Goal: Navigation & Orientation: Understand site structure

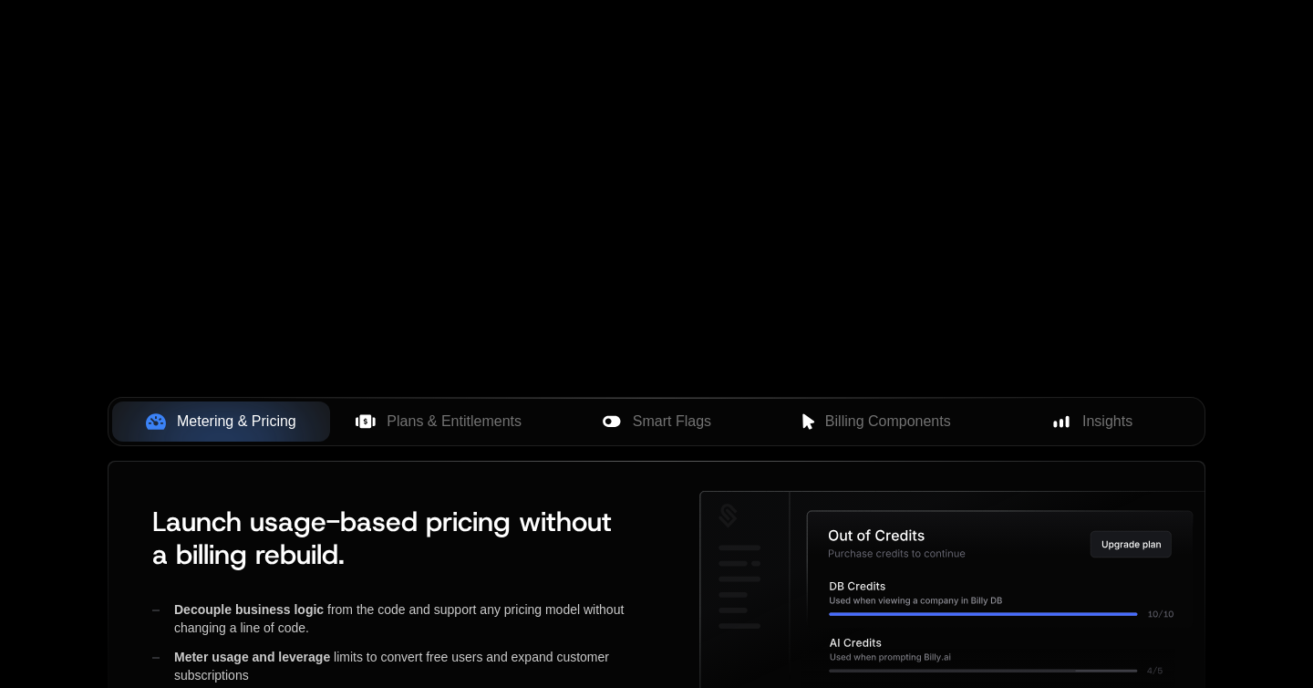
scroll to position [442, 0]
click at [450, 426] on span "Plans & Entitlements" at bounding box center [454, 420] width 135 height 22
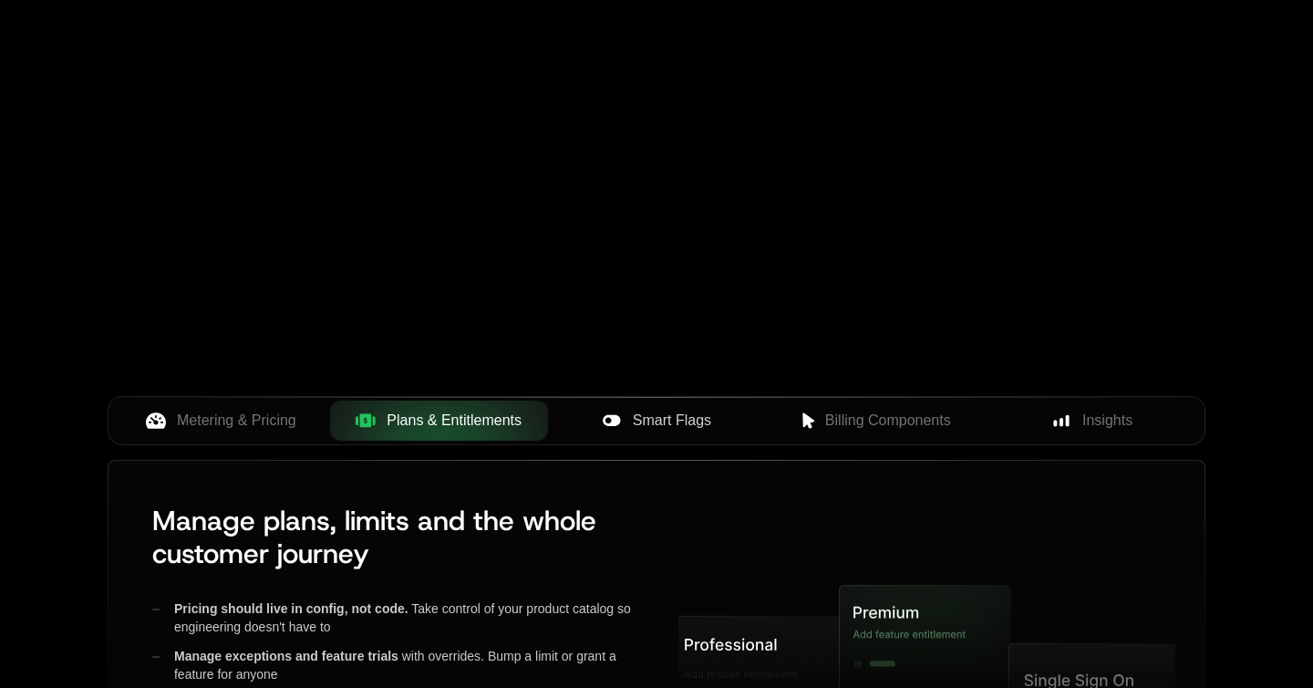
click at [595, 419] on div "Smart Flags" at bounding box center [657, 420] width 189 height 22
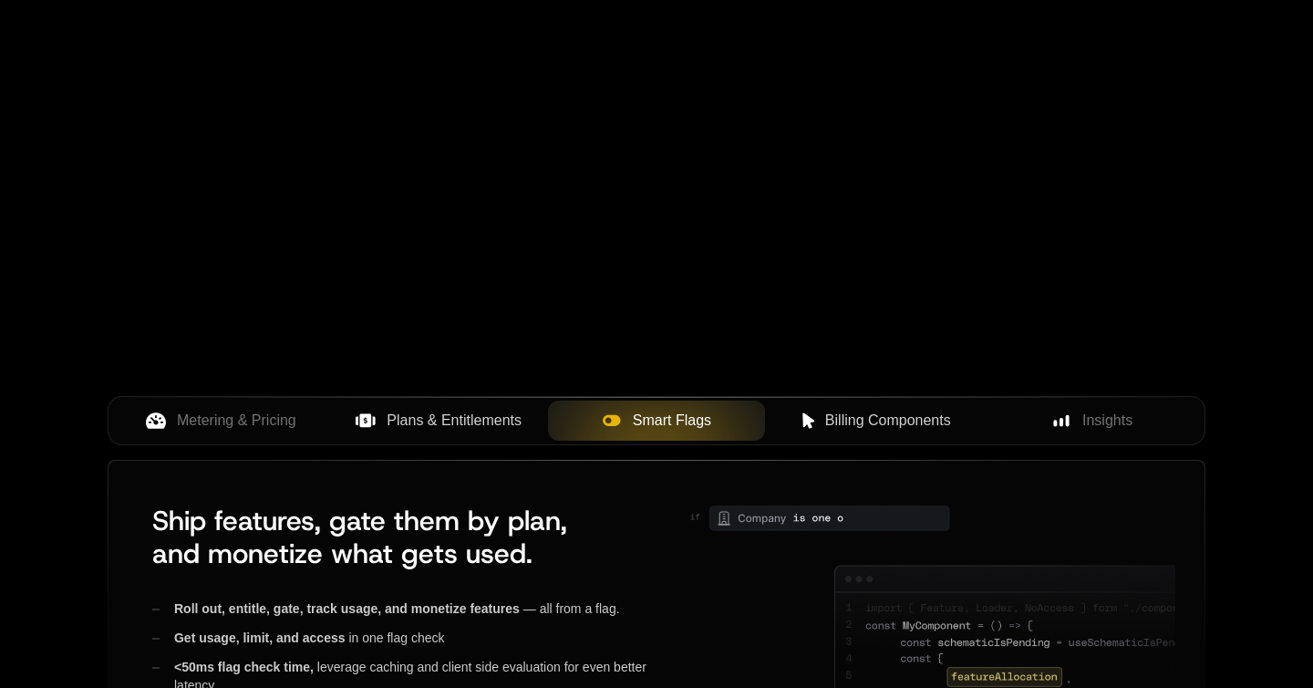
click at [804, 409] on div "Billing Components" at bounding box center [874, 420] width 189 height 22
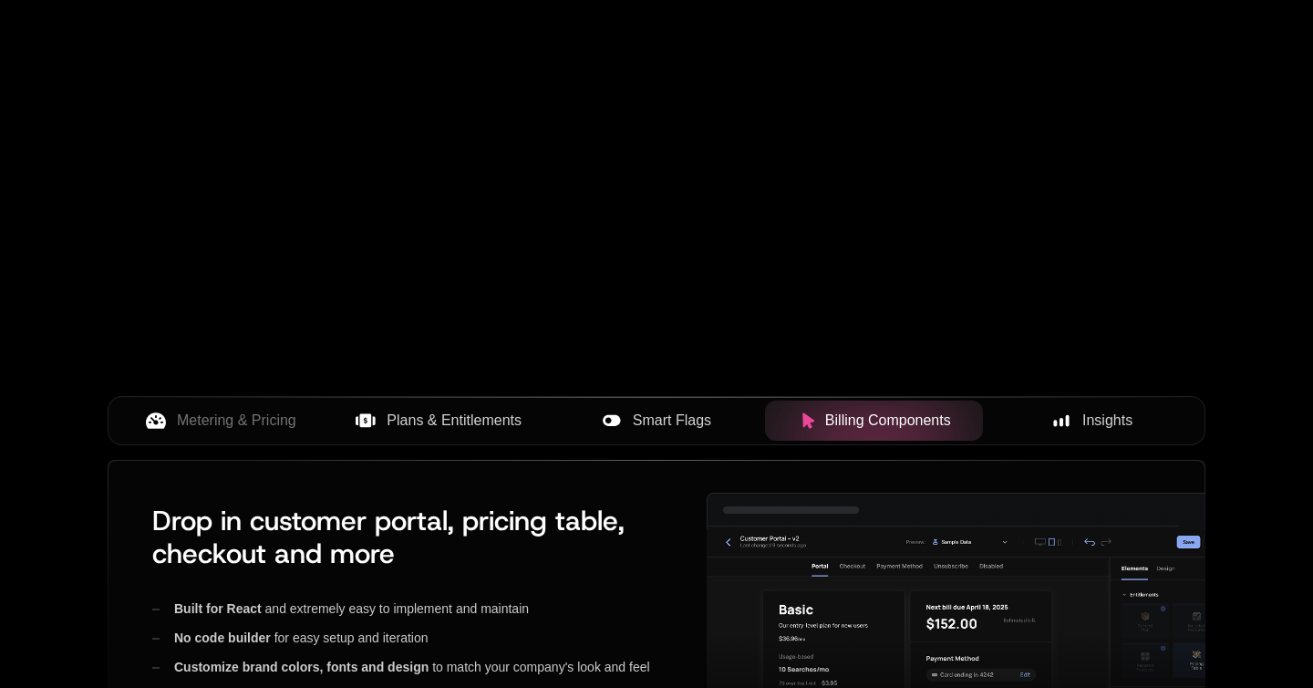
click at [1094, 409] on span "Insights" at bounding box center [1107, 420] width 50 height 22
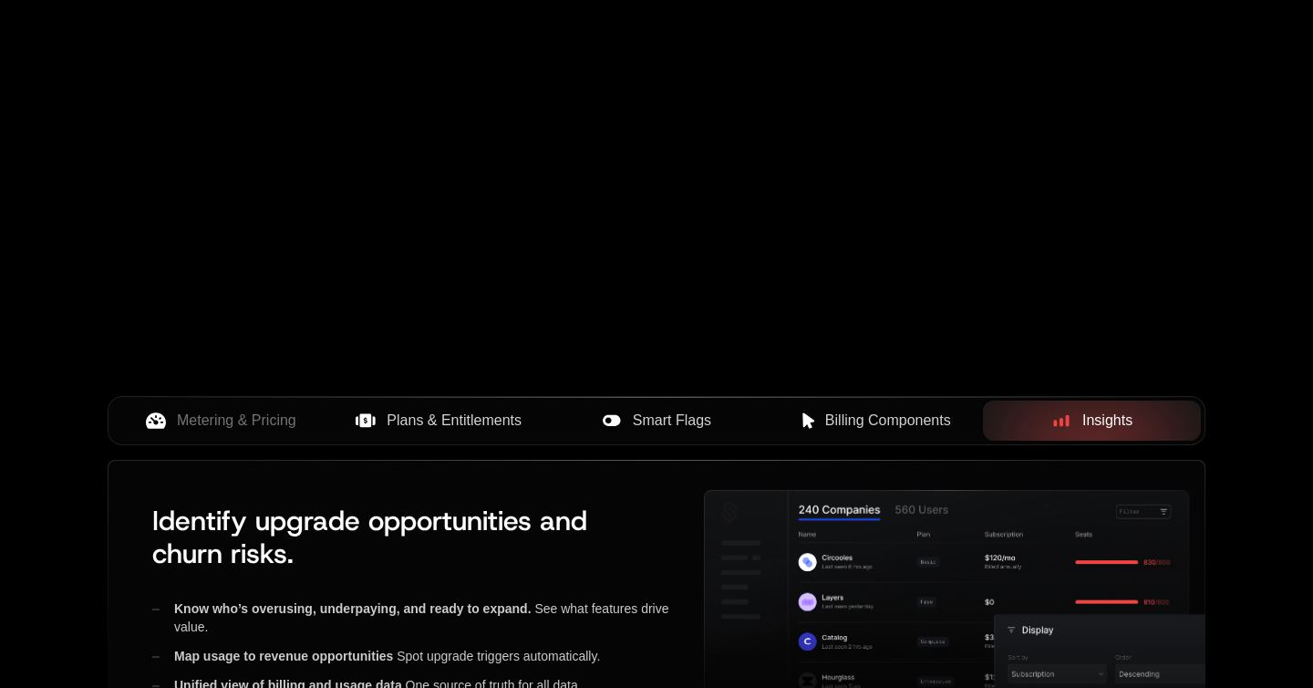
click at [823, 412] on div "Billing Components" at bounding box center [874, 420] width 189 height 22
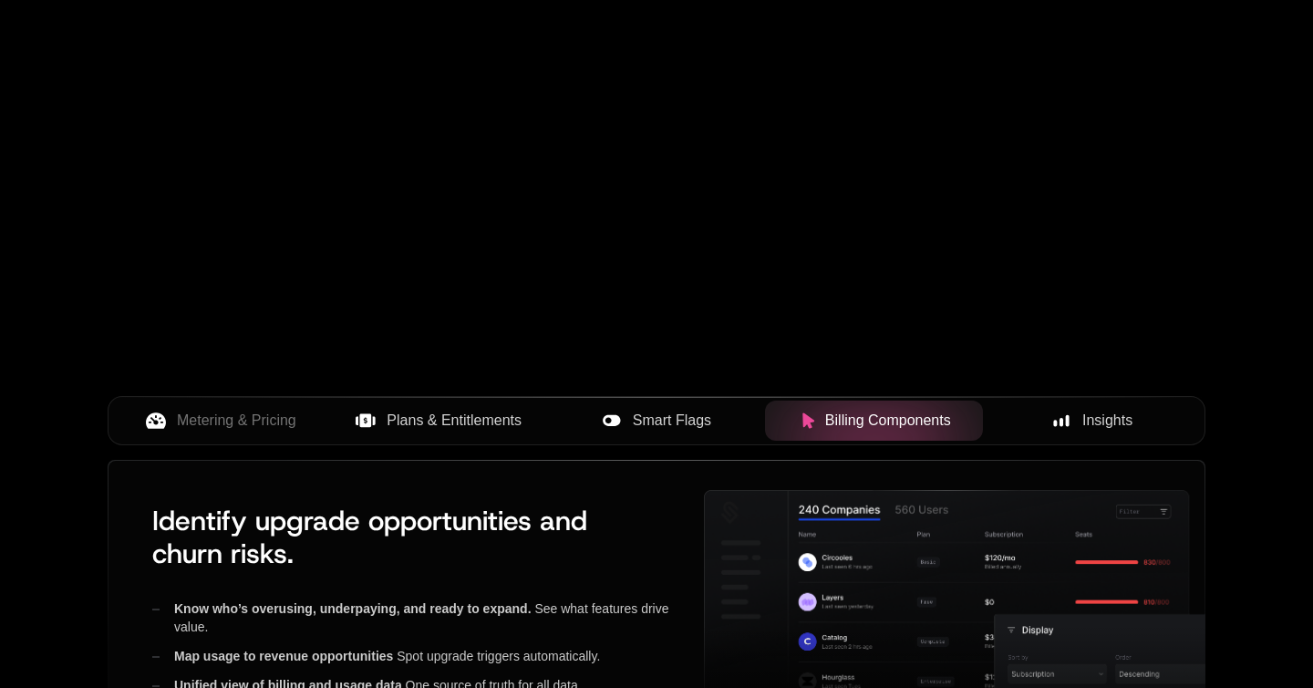
click at [705, 424] on span "Smart Flags" at bounding box center [672, 420] width 78 height 22
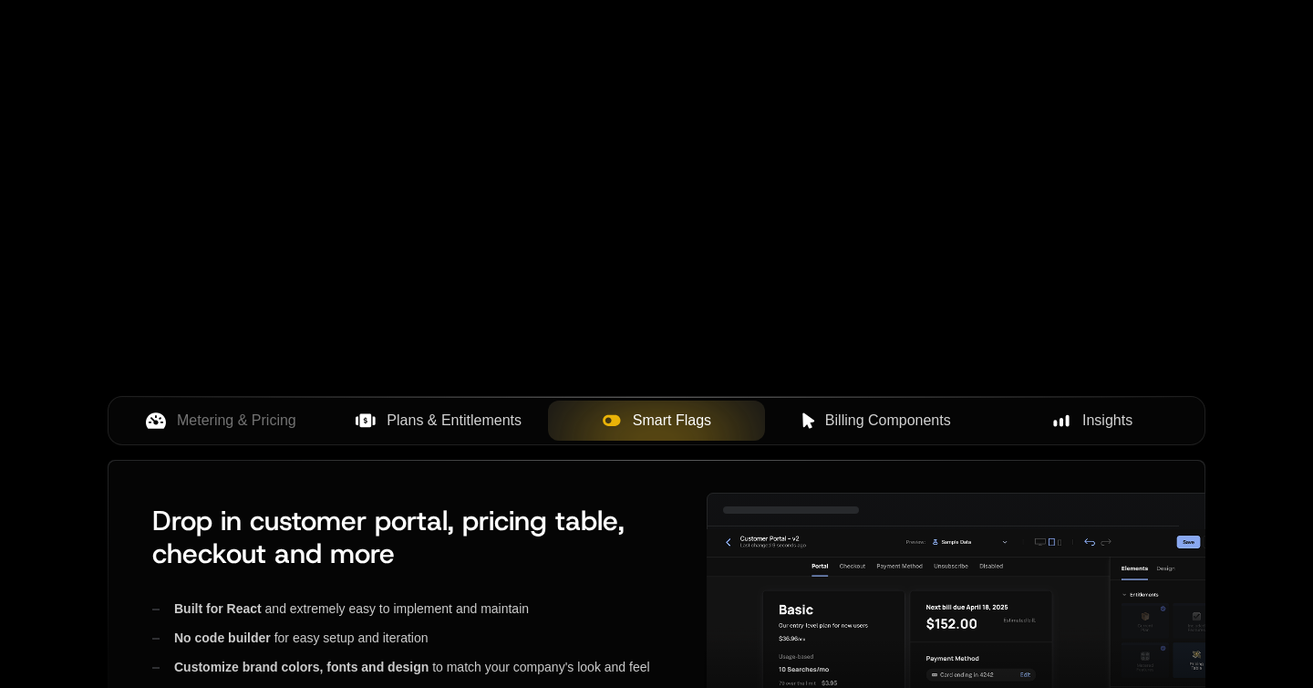
click at [535, 421] on button "Plans & Entitlements" at bounding box center [439, 420] width 218 height 40
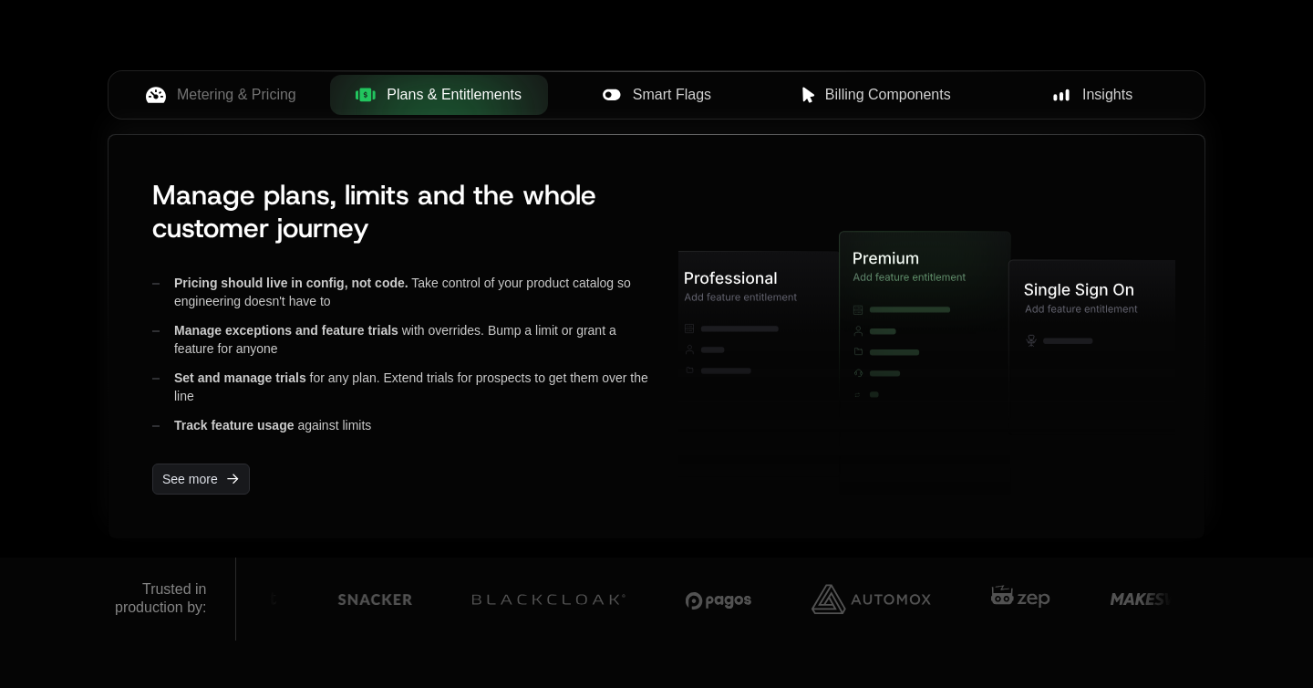
scroll to position [775, 0]
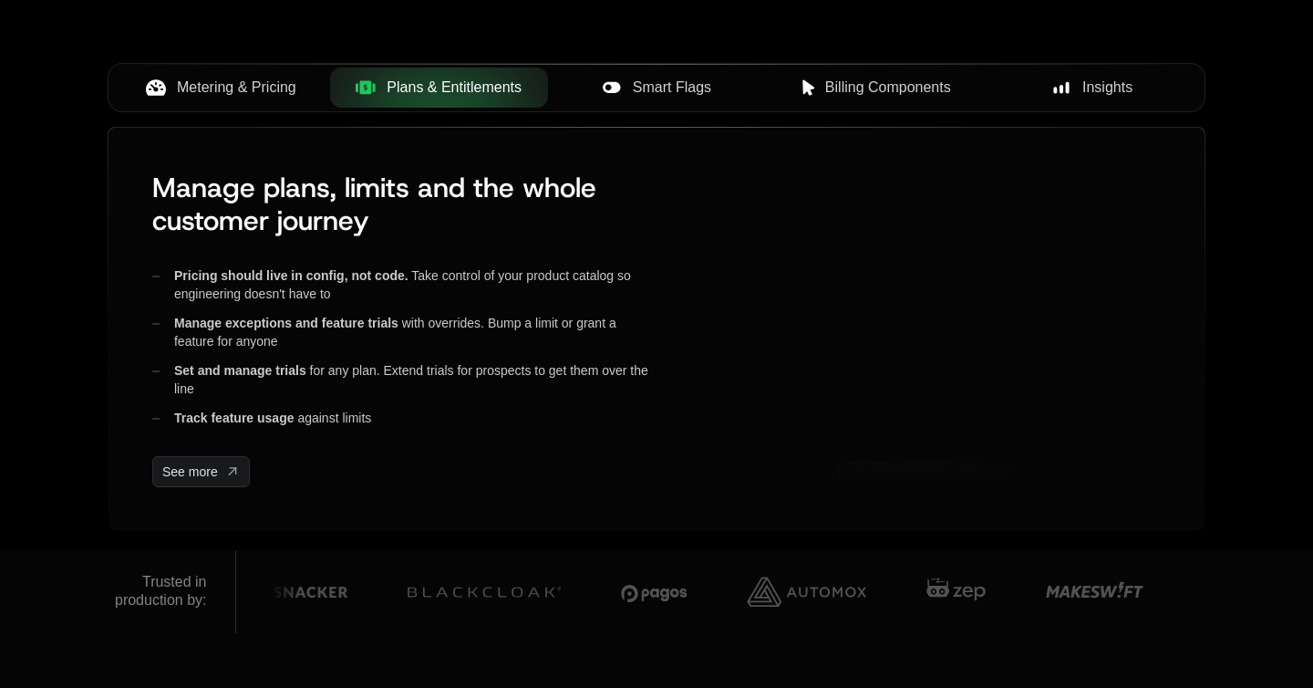
click at [263, 98] on span "Metering & Pricing" at bounding box center [236, 88] width 119 height 22
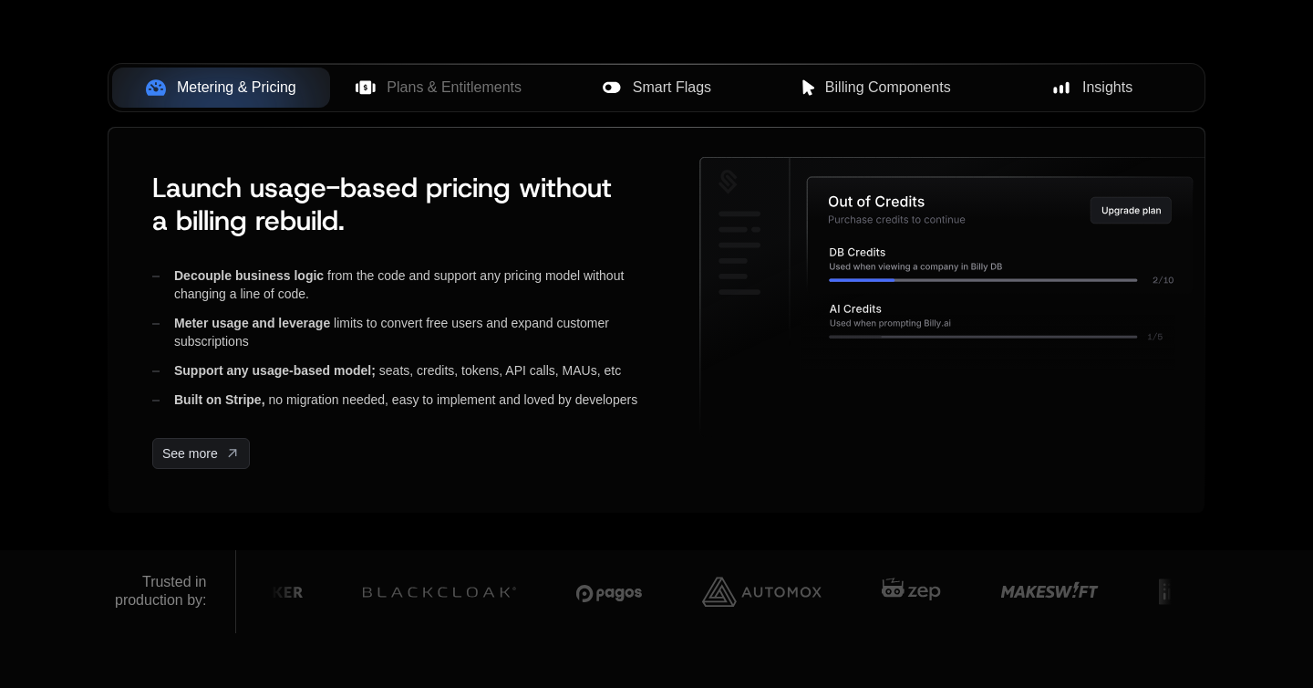
click at [565, 79] on div "Smart Flags" at bounding box center [657, 88] width 189 height 22
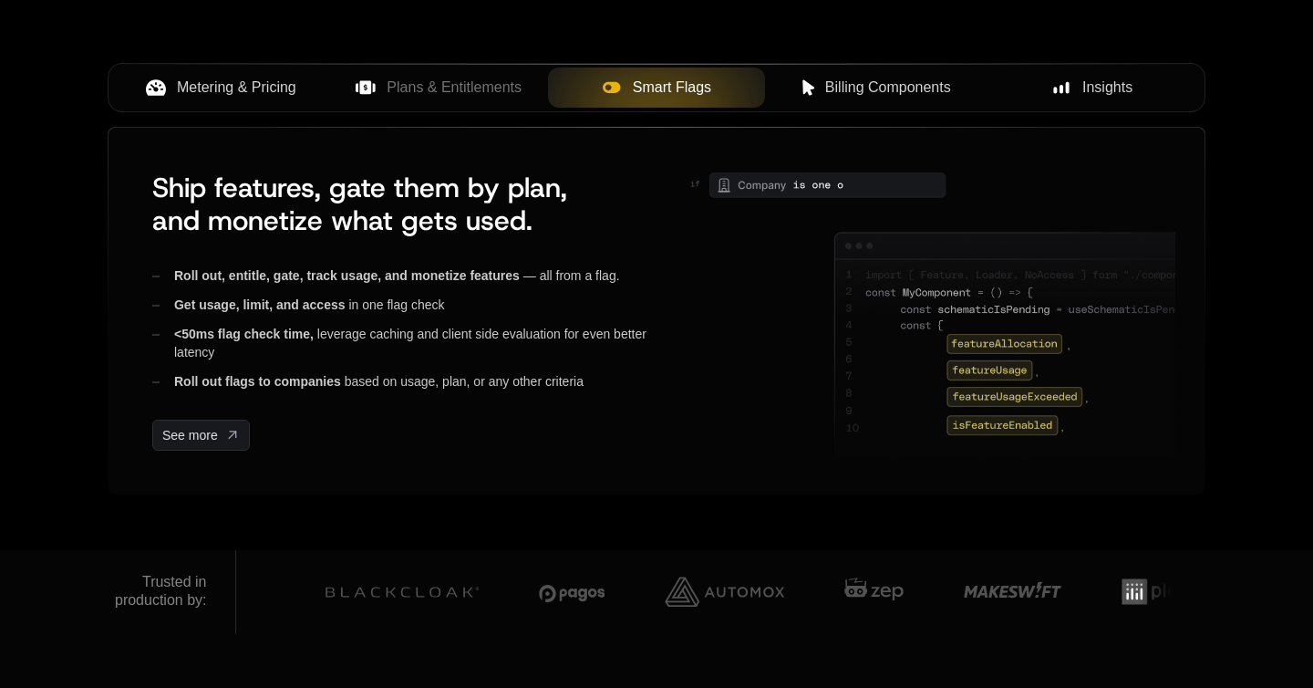
click at [833, 69] on button "Billing Components" at bounding box center [874, 87] width 218 height 40
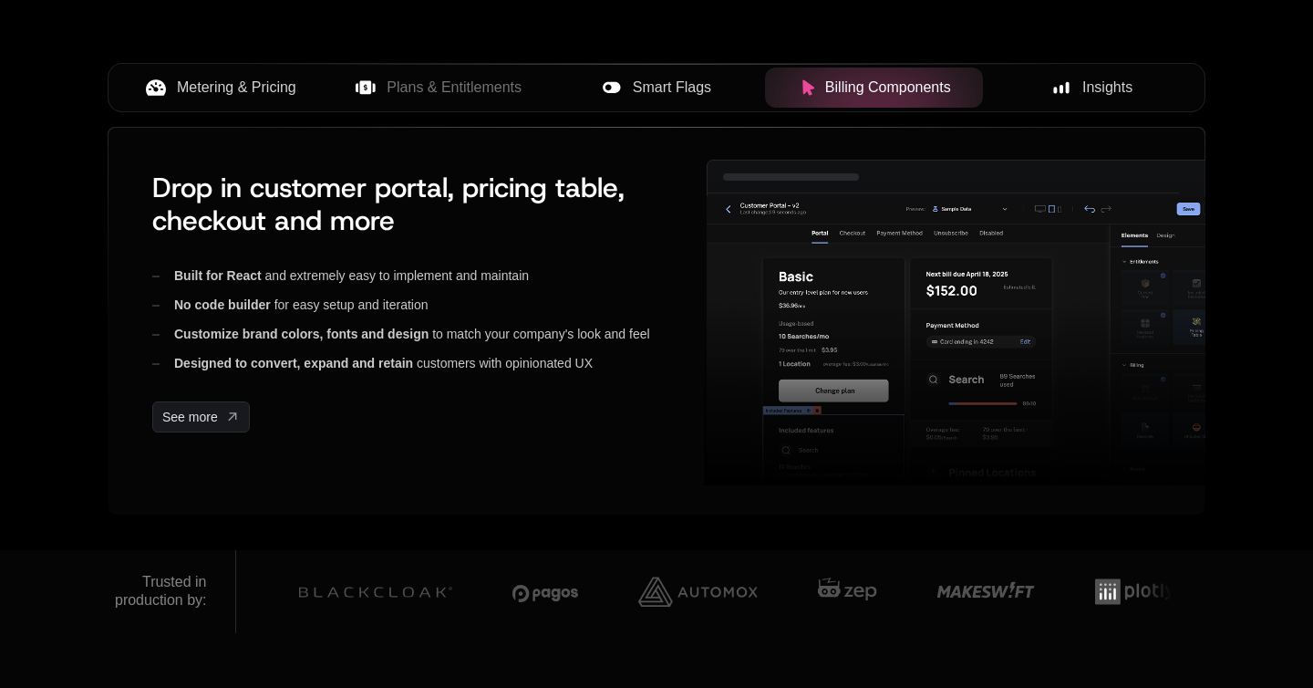
click at [1070, 84] on div "Insights" at bounding box center [1092, 88] width 189 height 22
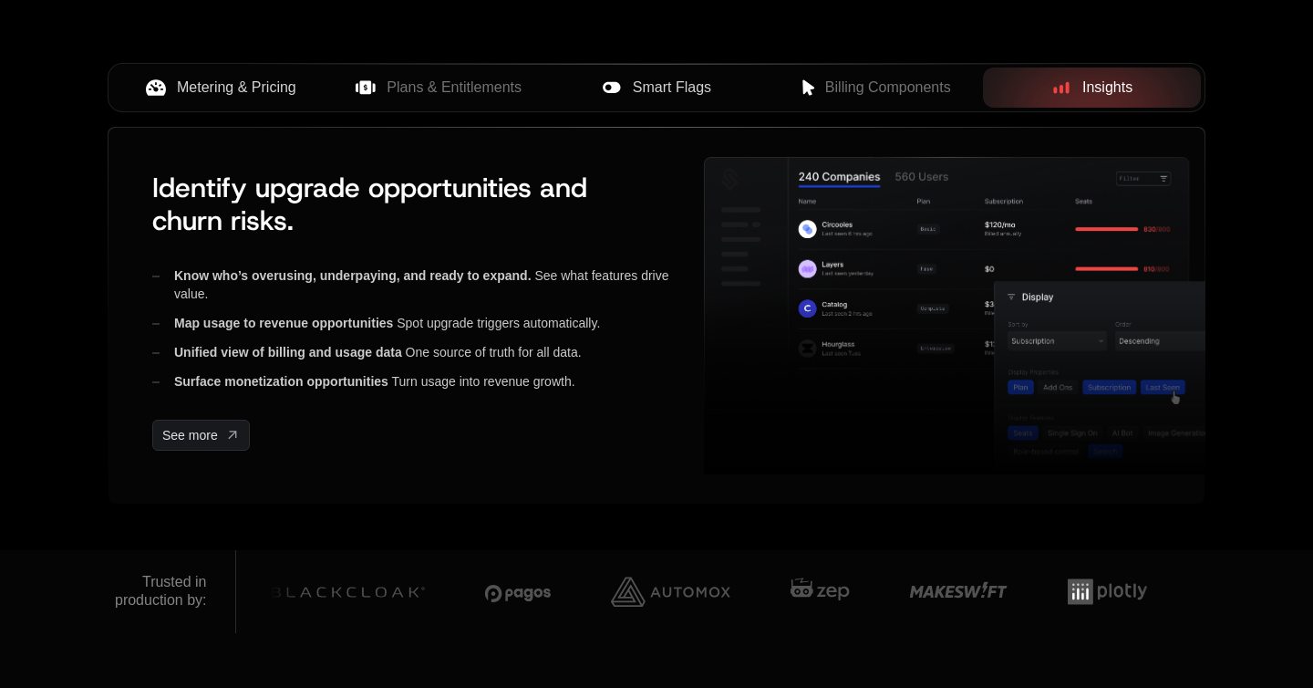
click at [705, 101] on button "Smart Flags" at bounding box center [657, 87] width 218 height 40
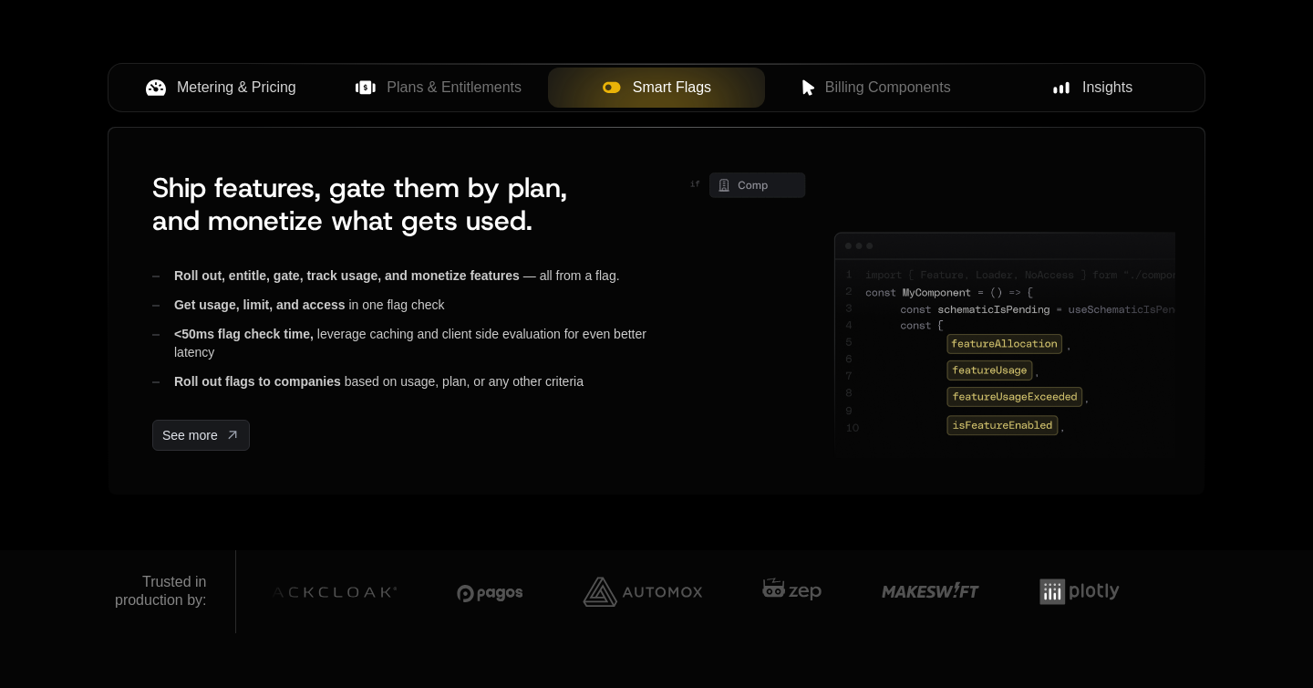
click at [487, 92] on span "Plans & Entitlements" at bounding box center [454, 88] width 135 height 22
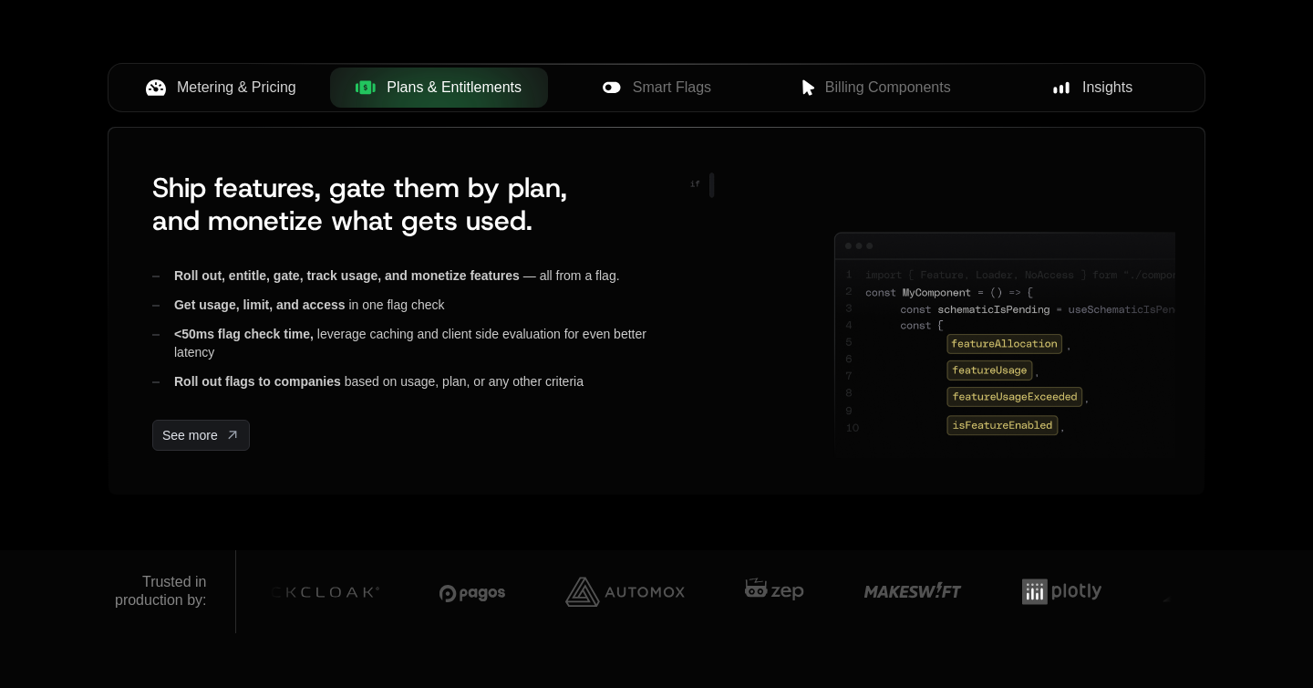
click at [264, 99] on button "Metering & Pricing" at bounding box center [221, 87] width 218 height 40
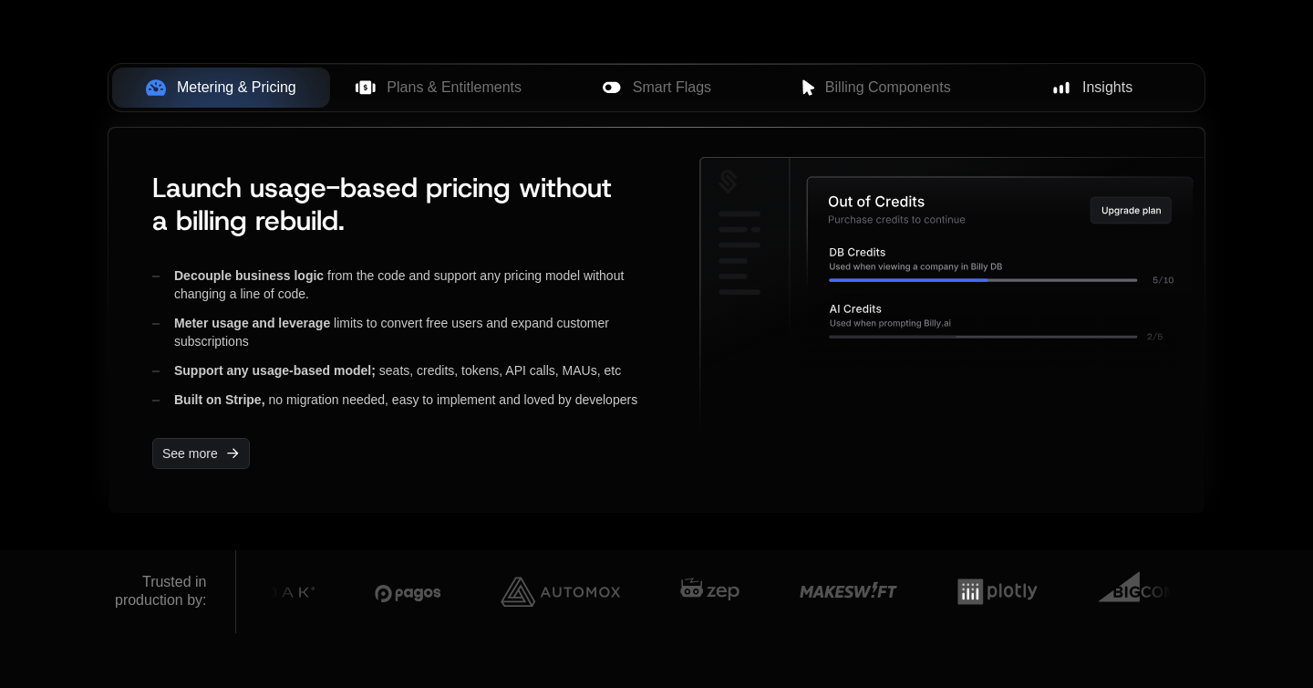
scroll to position [0, 0]
